Goal: Navigation & Orientation: Go to known website

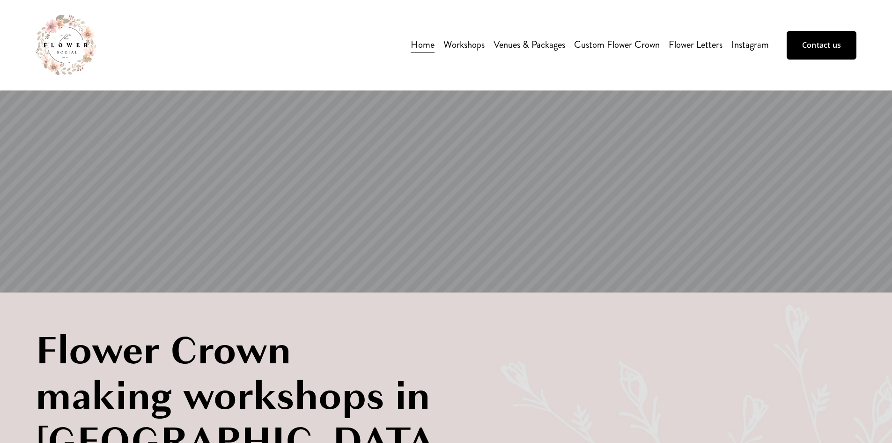
click at [53, 51] on img at bounding box center [66, 45] width 60 height 60
click at [74, 45] on img at bounding box center [66, 45] width 60 height 60
